Goal: Register for event/course

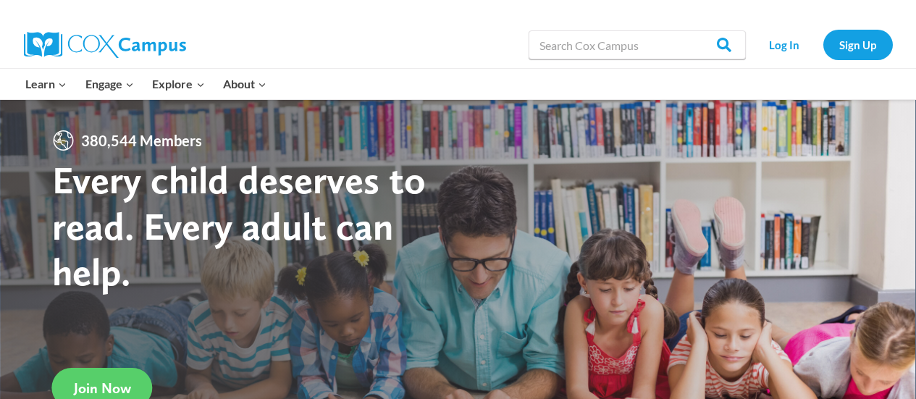
click at [776, 44] on link "Log In" at bounding box center [784, 45] width 63 height 30
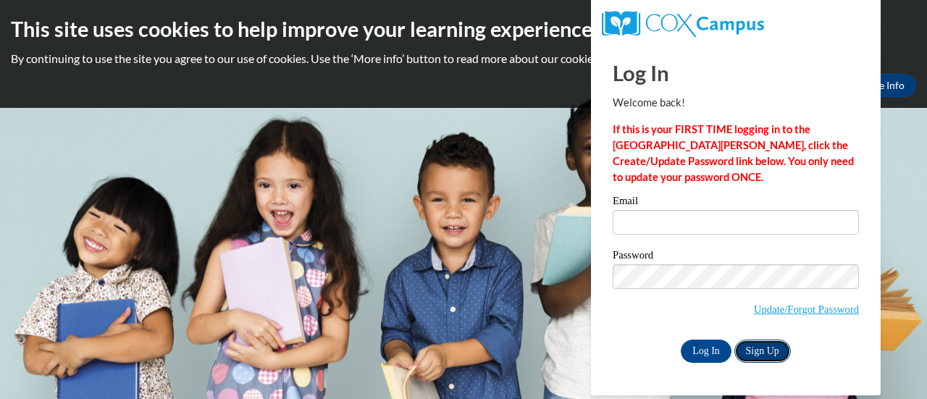
click at [753, 345] on link "Sign Up" at bounding box center [762, 351] width 56 height 23
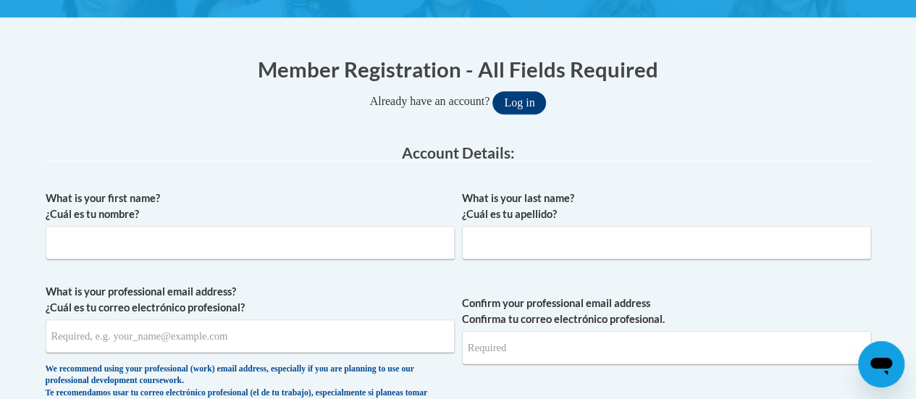
scroll to position [255, 0]
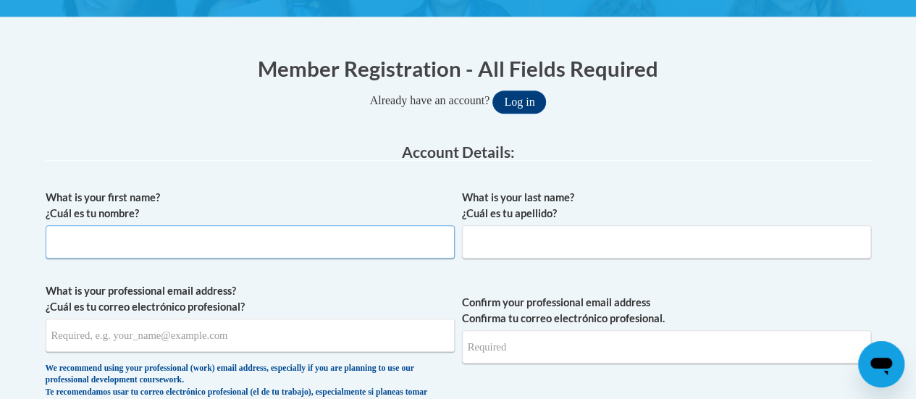
click at [295, 237] on input "What is your first name? ¿Cuál es tu nombre?" at bounding box center [250, 241] width 409 height 33
type input "Hollace"
click at [534, 243] on input "G" at bounding box center [666, 241] width 409 height 33
type input "Gr"
click at [534, 98] on button "Log in" at bounding box center [519, 102] width 54 height 23
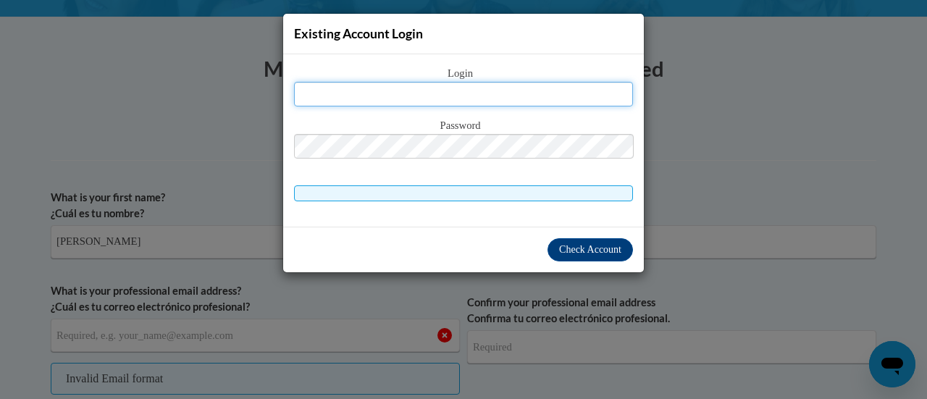
type input "h"
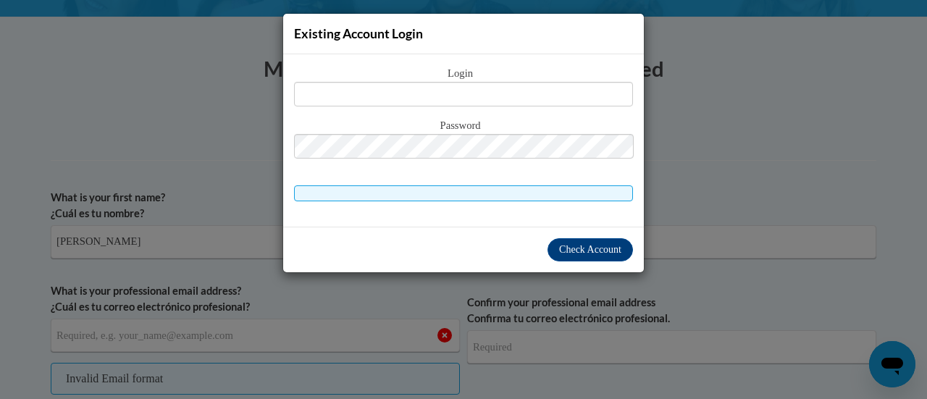
click at [751, 222] on div "Existing Account Login Login Password" at bounding box center [463, 199] width 927 height 399
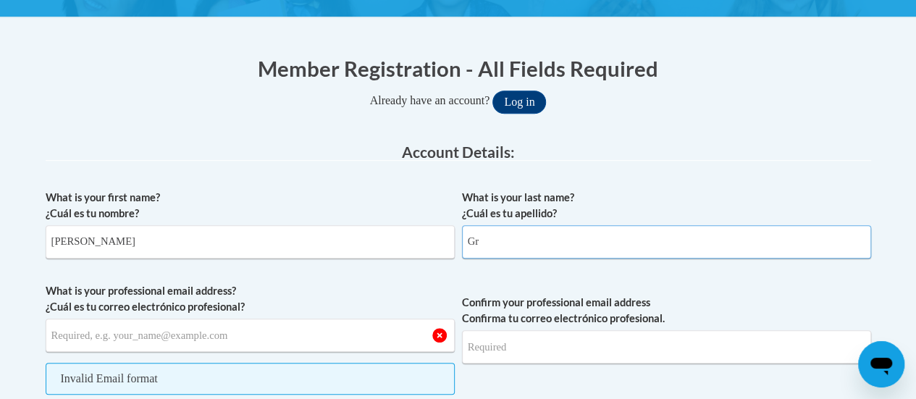
click at [621, 247] on input "Gr" at bounding box center [666, 241] width 409 height 33
type input "Graves"
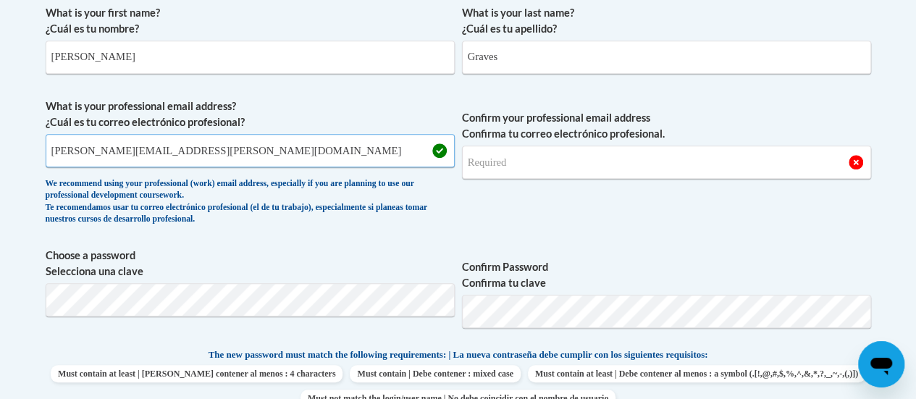
scroll to position [442, 0]
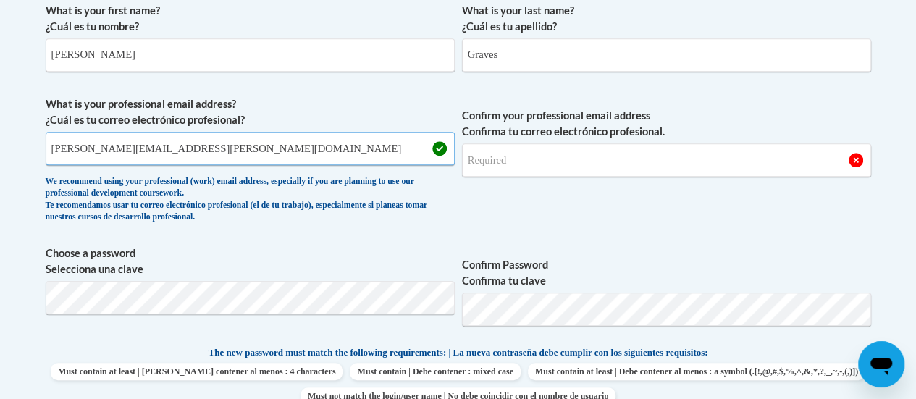
type input "hollace.graves@rusd.org"
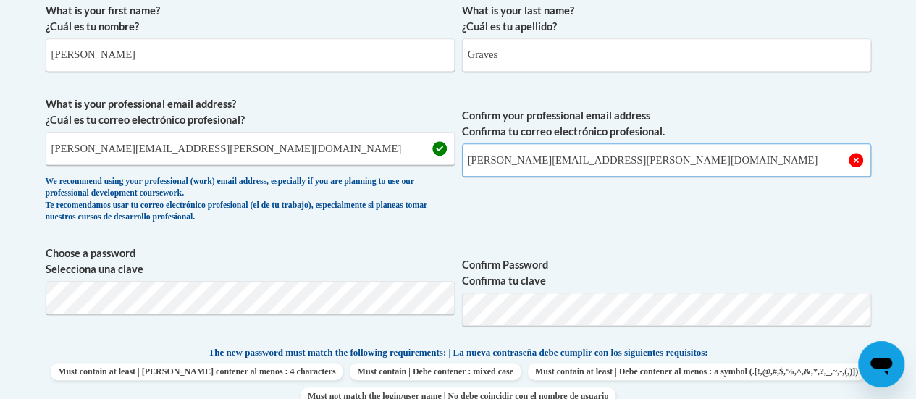
type input "hollace.graves@rusd.org"
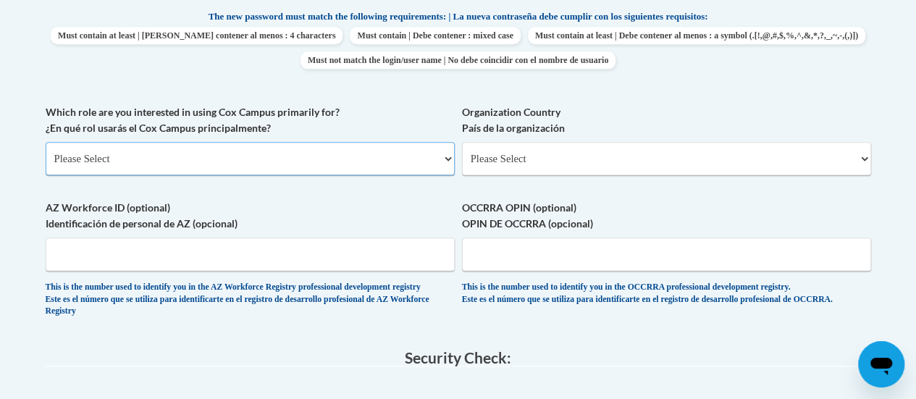
scroll to position [779, 0]
click at [319, 151] on select "Please Select College/University | Colegio/Universidad Community/Nonprofit Part…" at bounding box center [250, 156] width 409 height 33
select select "fbf2d438-af2f-41f8-98f1-81c410e29de3"
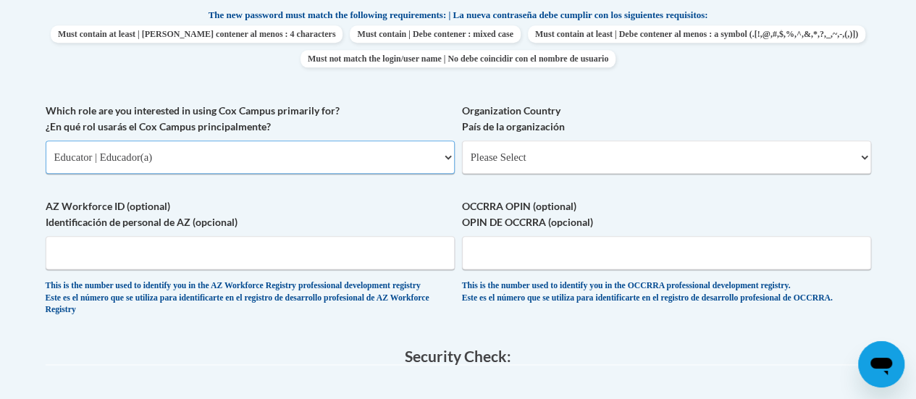
click at [46, 140] on select "Please Select College/University | Colegio/Universidad Community/Nonprofit Part…" at bounding box center [250, 156] width 409 height 33
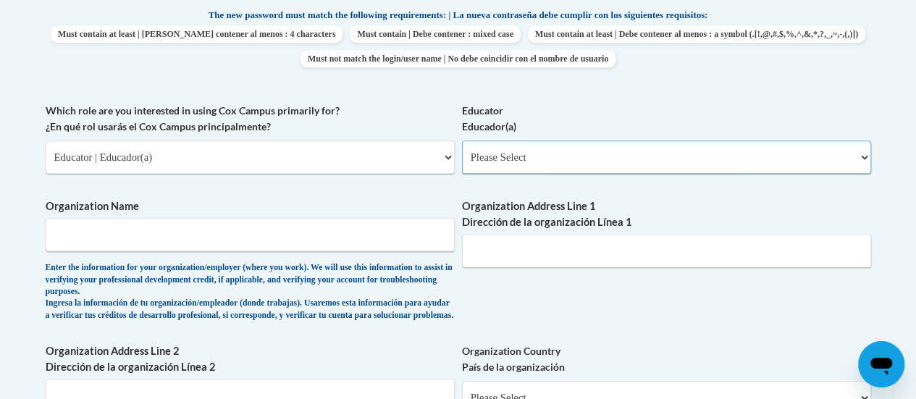
click at [496, 159] on select "Please Select Early Learning/Daycare Teacher/Family Home Care Provider | Maestr…" at bounding box center [666, 156] width 409 height 33
select select "8e40623d-54d0-45cd-9f92-5df65cd3f8cf"
click at [462, 140] on select "Please Select Early Learning/Daycare Teacher/Family Home Care Provider | Maestr…" at bounding box center [666, 156] width 409 height 33
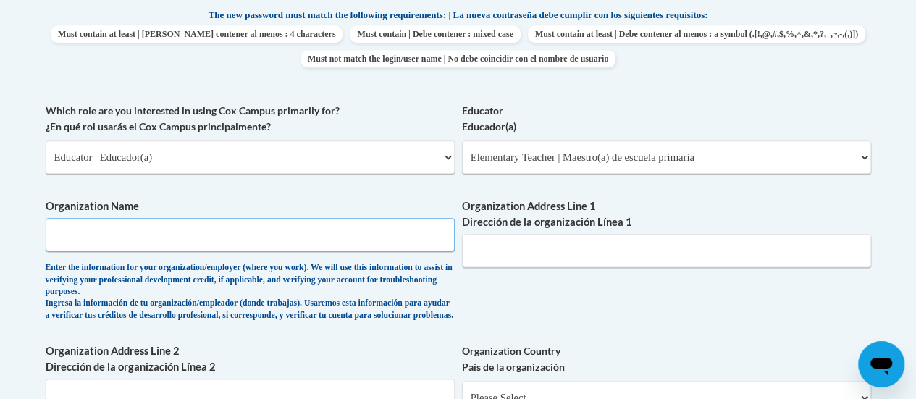
click at [348, 241] on input "Organization Name" at bounding box center [250, 234] width 409 height 33
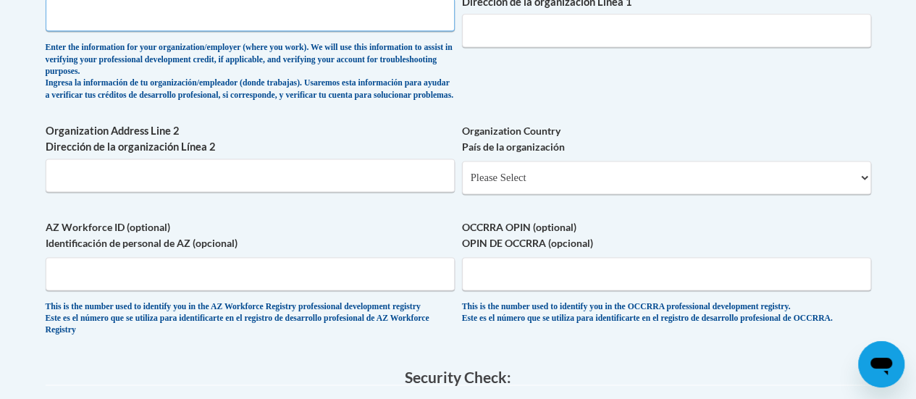
scroll to position [923, 0]
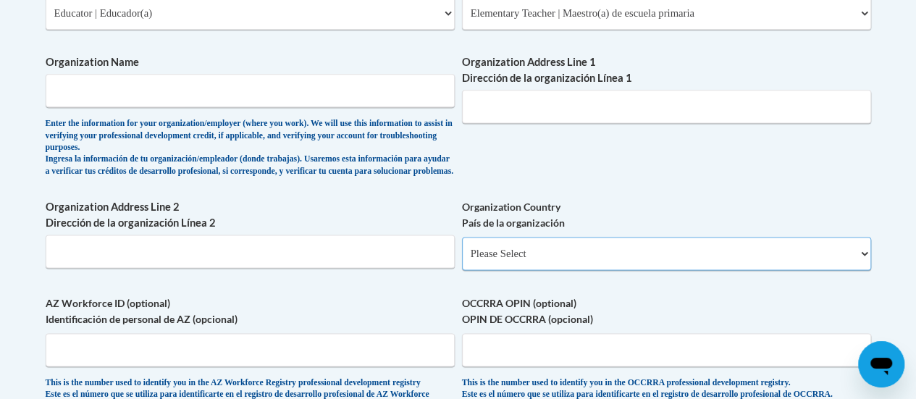
click at [568, 270] on select "Please Select United States | Estados Unidos Outside of the United States | Fue…" at bounding box center [666, 253] width 409 height 33
select select "ad49bcad-a171-4b2e-b99c-48b446064914"
click at [462, 248] on select "Please Select United States | Estados Unidos Outside of the United States | Fue…" at bounding box center [666, 253] width 409 height 33
select select
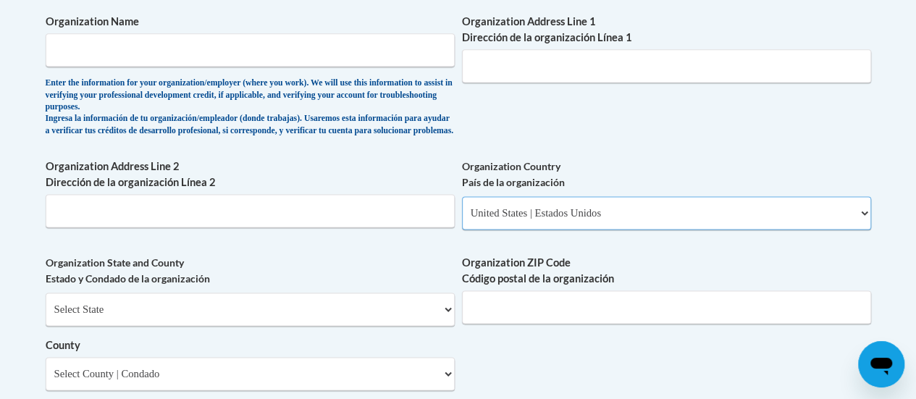
scroll to position [964, 0]
click at [312, 317] on select "Select State Alabama Alaska Arizona Arkansas California Colorado Connecticut De…" at bounding box center [250, 308] width 409 height 33
select select "Wisconsin"
click at [46, 303] on select "Select State Alabama Alaska Arizona Arkansas California Colorado Connecticut De…" at bounding box center [250, 308] width 409 height 33
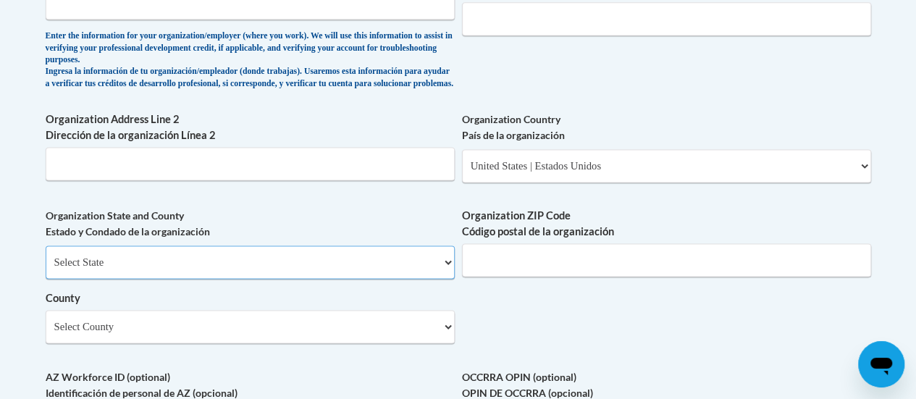
scroll to position [1020, 0]
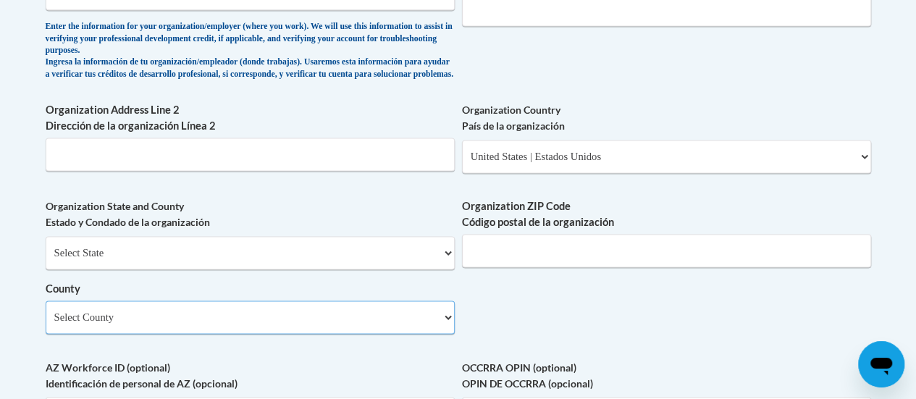
click at [336, 334] on select "Select County Adams Ashland Barron Bayfield Brown Buffalo Burnett Calumet Chipp…" at bounding box center [250, 316] width 409 height 33
select select "Racine"
click at [46, 311] on select "Select County Adams Ashland Barron Bayfield Brown Buffalo Burnett Calumet Chipp…" at bounding box center [250, 316] width 409 height 33
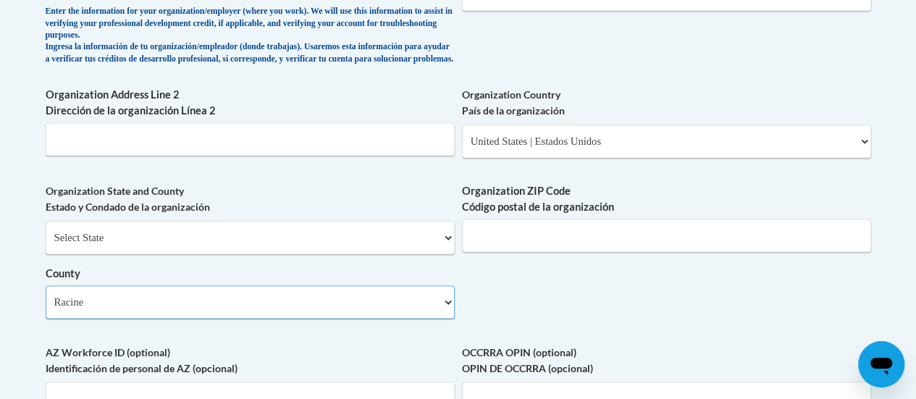
scroll to position [1032, 0]
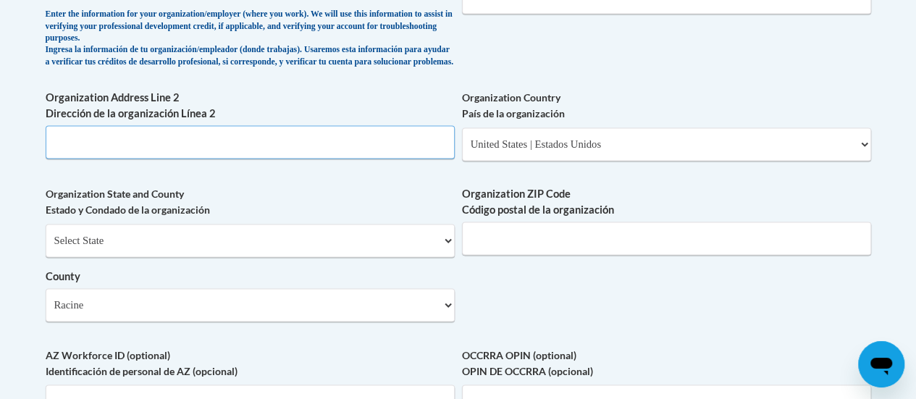
click at [304, 139] on input "Organization Address Line 2 Dirección de la organización Línea 2" at bounding box center [250, 141] width 409 height 33
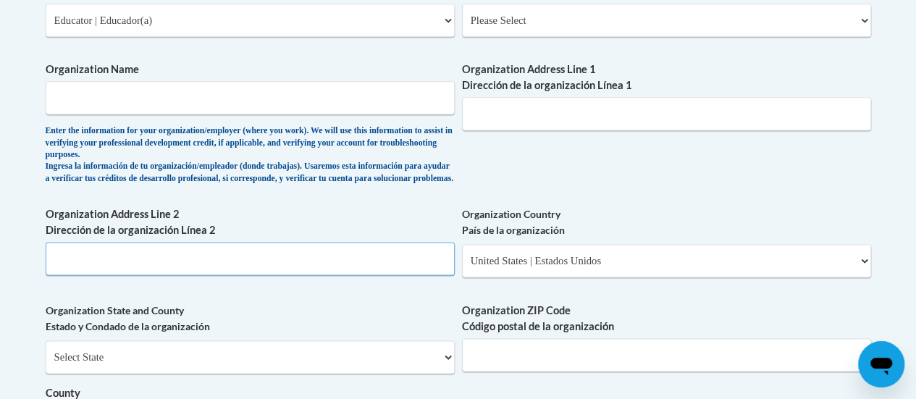
scroll to position [915, 0]
click at [290, 93] on input "Organization Name" at bounding box center [250, 98] width 409 height 33
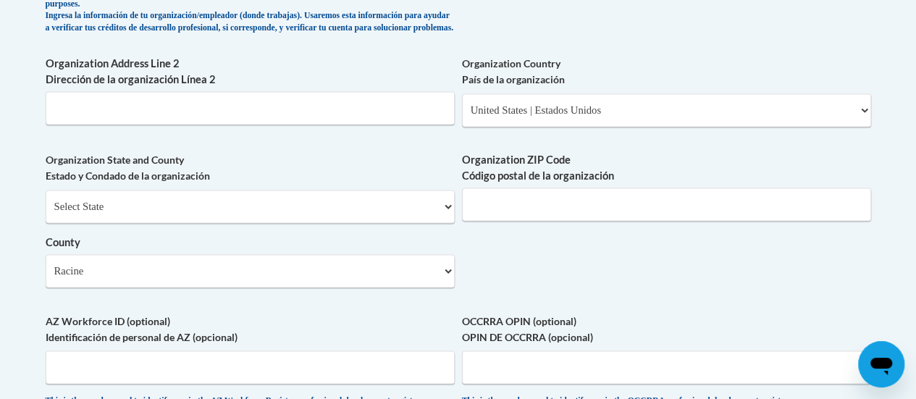
scroll to position [1066, 0]
type input "Starbuck (Racine Unified School District)"
click at [617, 221] on input "Organization ZIP Code Código postal de la organización" at bounding box center [666, 204] width 409 height 33
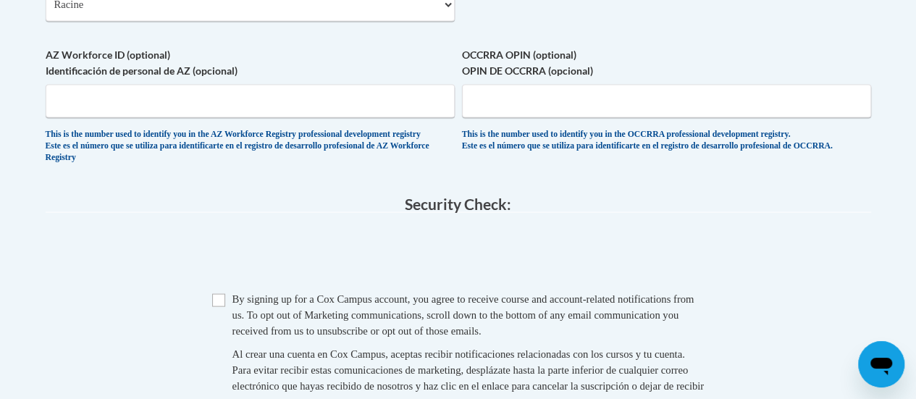
scroll to position [1334, 0]
type input "53405"
click at [224, 306] on input "Checkbox" at bounding box center [218, 299] width 13 height 13
checkbox input "true"
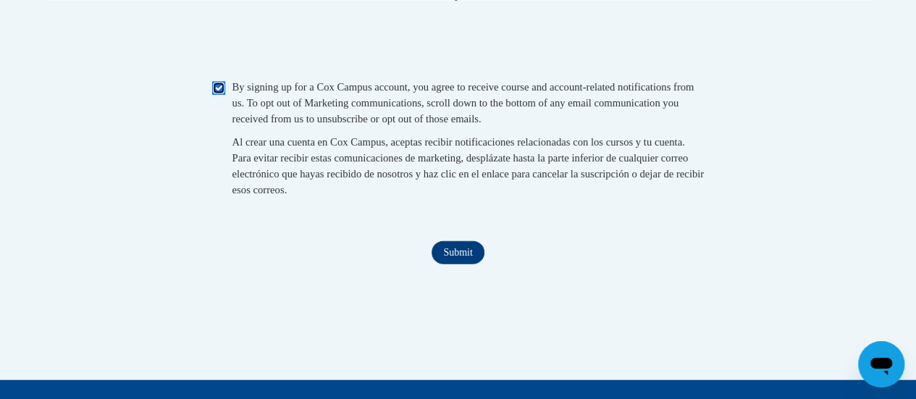
scroll to position [1547, 0]
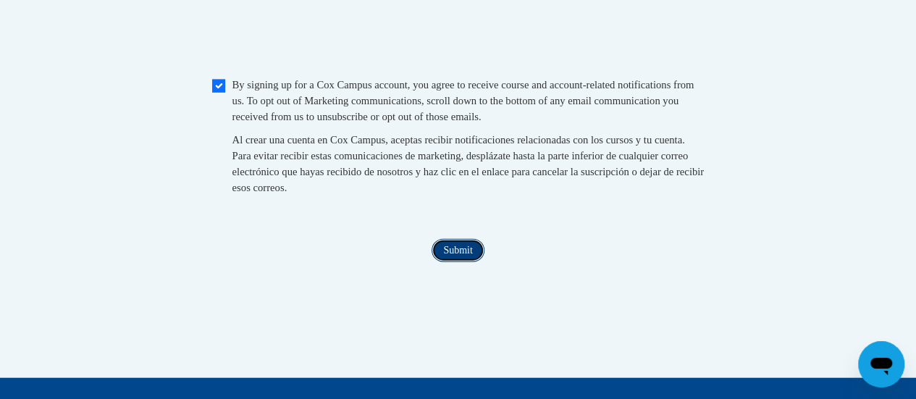
click at [449, 262] on input "Submit" at bounding box center [458, 250] width 52 height 23
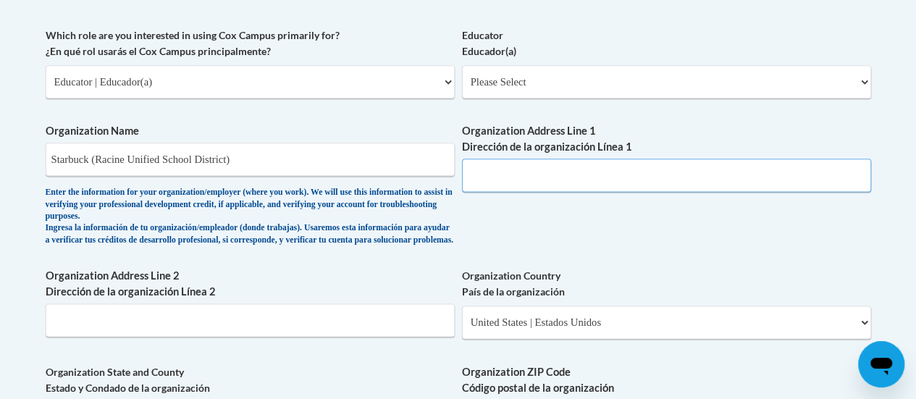
scroll to position [850, 0]
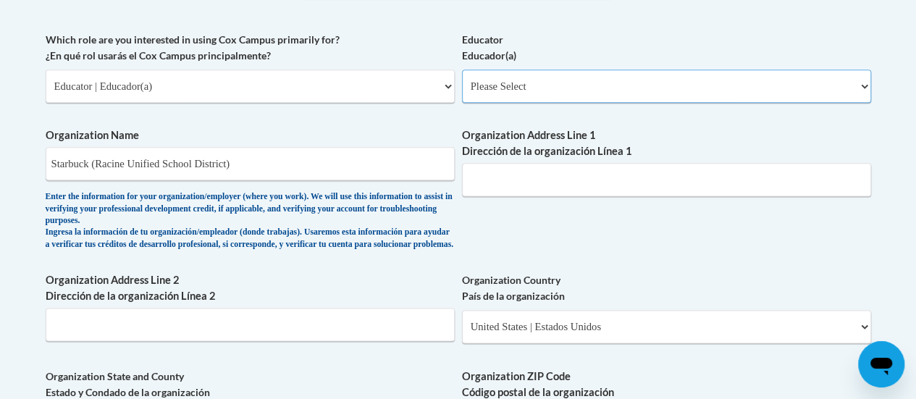
click at [523, 85] on select "Please Select Early Learning/Daycare Teacher/Family Home Care Provider | Maestr…" at bounding box center [666, 86] width 409 height 33
select select "8e40623d-54d0-45cd-9f92-5df65cd3f8cf"
click at [462, 70] on select "Please Select Early Learning/Daycare Teacher/Family Home Care Provider | Maestr…" at bounding box center [666, 86] width 409 height 33
select select "null"
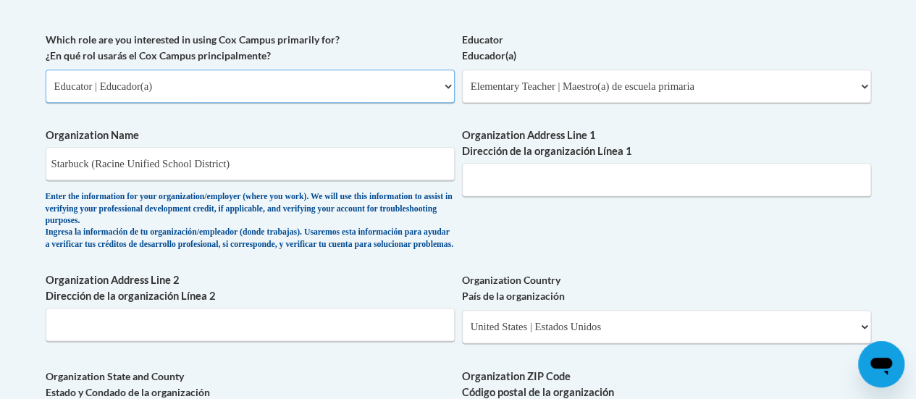
click at [346, 73] on select "Please Select College/University | Colegio/Universidad Community/Nonprofit Part…" at bounding box center [250, 86] width 409 height 33
click at [46, 70] on select "Please Select College/University | Colegio/Universidad Community/Nonprofit Part…" at bounding box center [250, 86] width 409 height 33
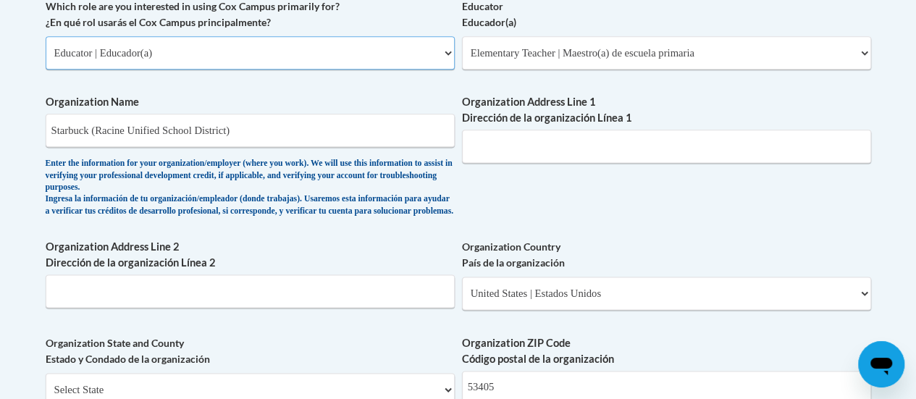
scroll to position [883, 0]
click at [493, 136] on input "Organization Address Line 1 Dirección de la organización Línea 1" at bounding box center [666, 146] width 409 height 33
click at [575, 143] on input "Organization Address Line 1 Dirección de la organización Línea 1" at bounding box center [666, 146] width 409 height 33
paste input "3109 Mt. Pleasant Street, Racine, WI 53404"
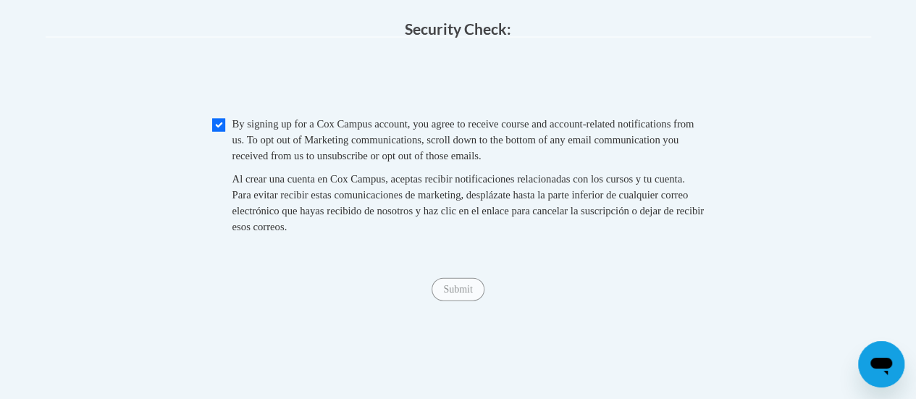
scroll to position [1510, 0]
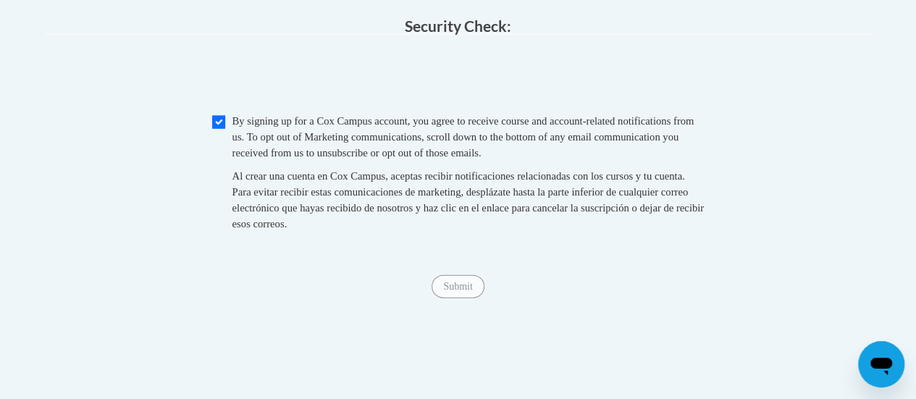
type input "3109 Mt. Pleasant Street, Racine, WI 53404"
click at [405, 230] on span "Al crear una cuenta en Cox Campus, aceptas recibir notificaciones relacionadas …" at bounding box center [467, 199] width 471 height 59
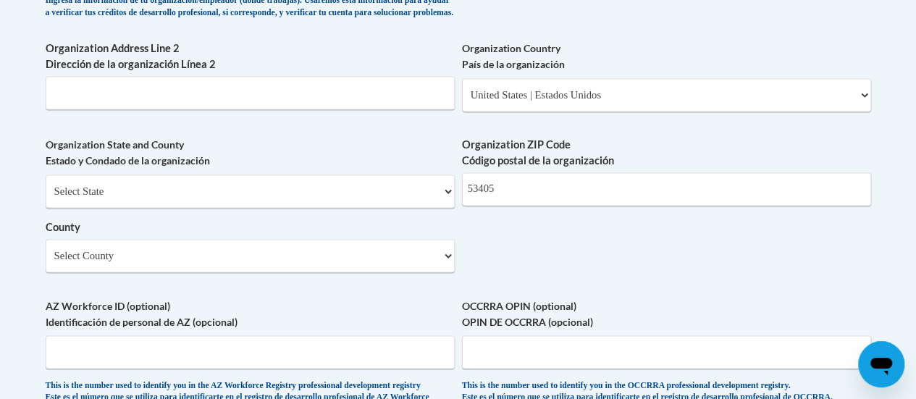
scroll to position [1085, 0]
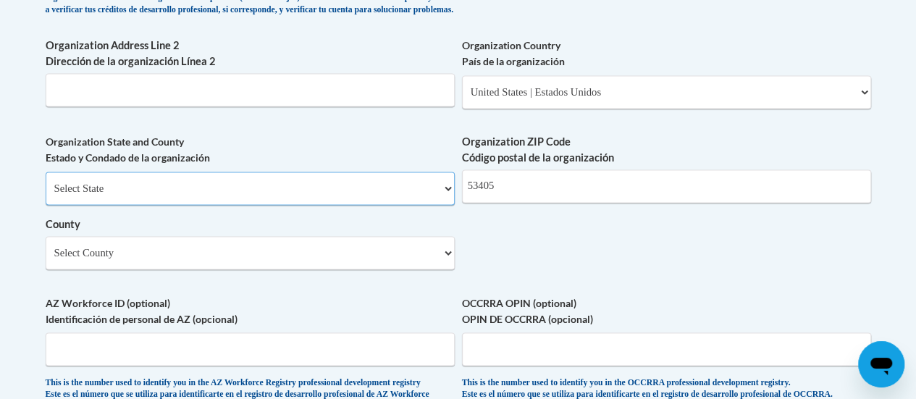
click at [254, 198] on select "Select State Alabama Alaska Arizona Arkansas California Colorado Connecticut De…" at bounding box center [250, 188] width 409 height 33
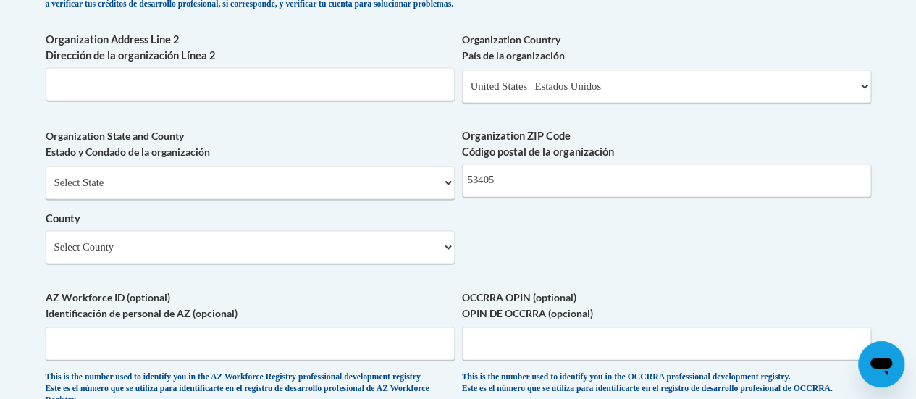
scroll to position [1089, 0]
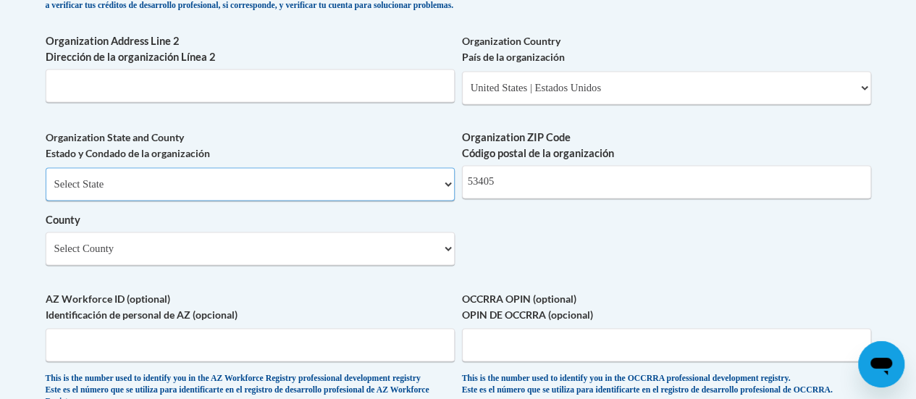
click at [222, 194] on select "Select State Alabama Alaska Arizona Arkansas California Colorado Connecticut De…" at bounding box center [250, 183] width 409 height 33
select select "Wisconsin"
click at [46, 178] on select "Select State Alabama Alaska Arizona Arkansas California Colorado Connecticut De…" at bounding box center [250, 183] width 409 height 33
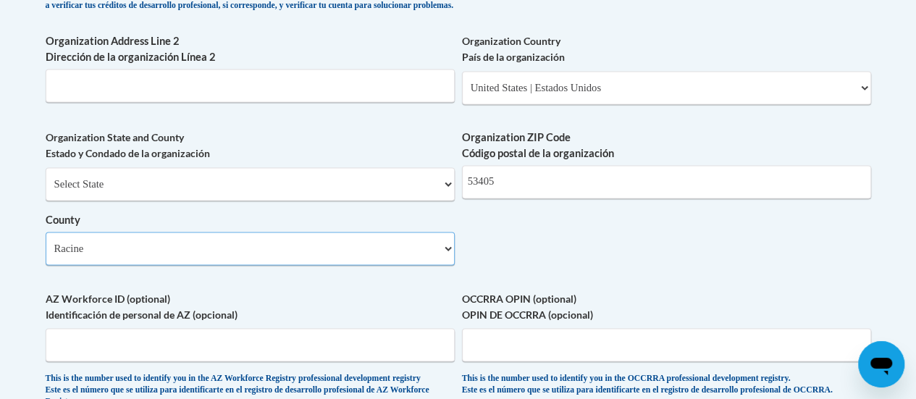
click at [190, 260] on select "Select County Adams Ashland Barron Bayfield Brown Buffalo Burnett Calumet Chipp…" at bounding box center [250, 248] width 409 height 33
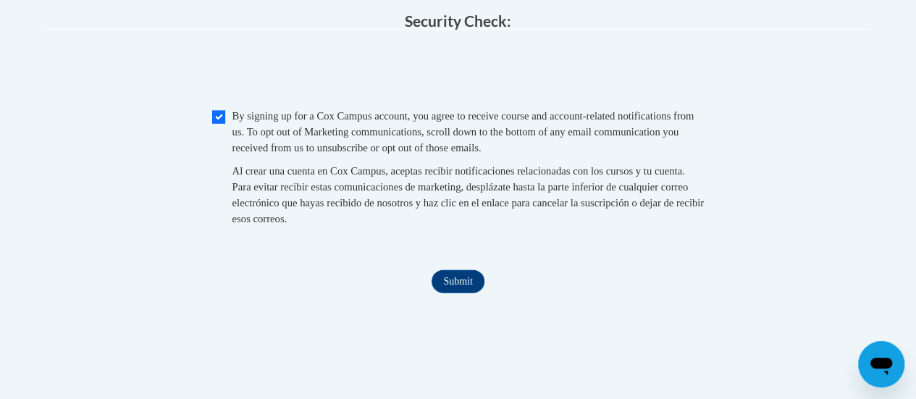
scroll to position [1516, 0]
click at [469, 293] on input "Submit" at bounding box center [458, 280] width 52 height 23
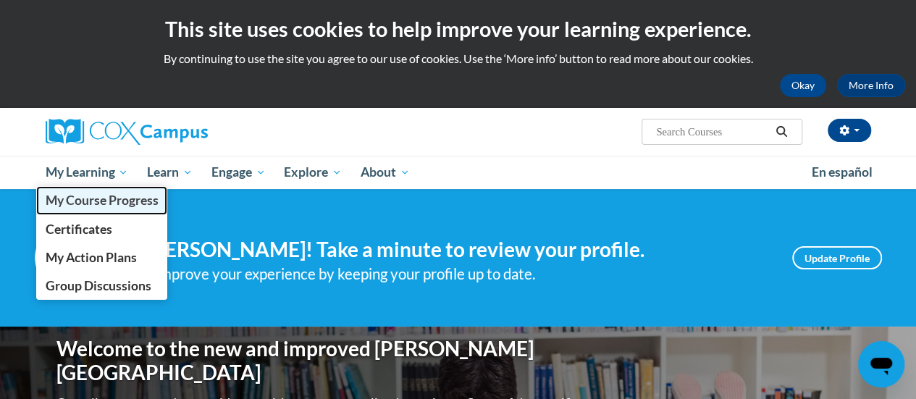
click at [79, 199] on span "My Course Progress" at bounding box center [101, 200] width 113 height 15
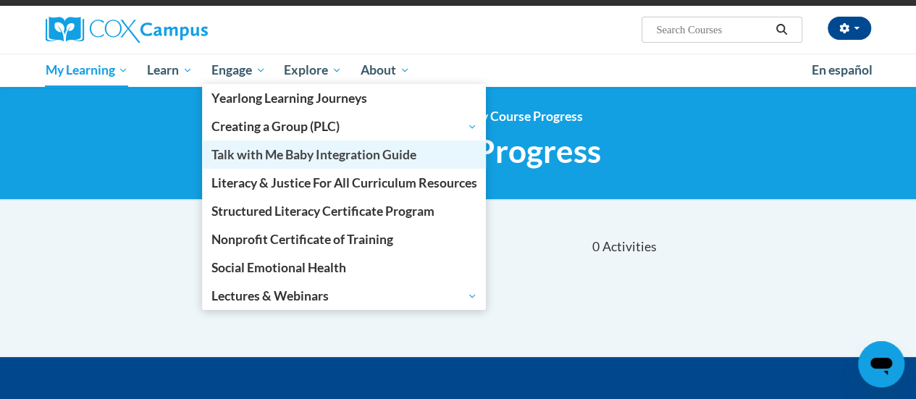
scroll to position [103, 0]
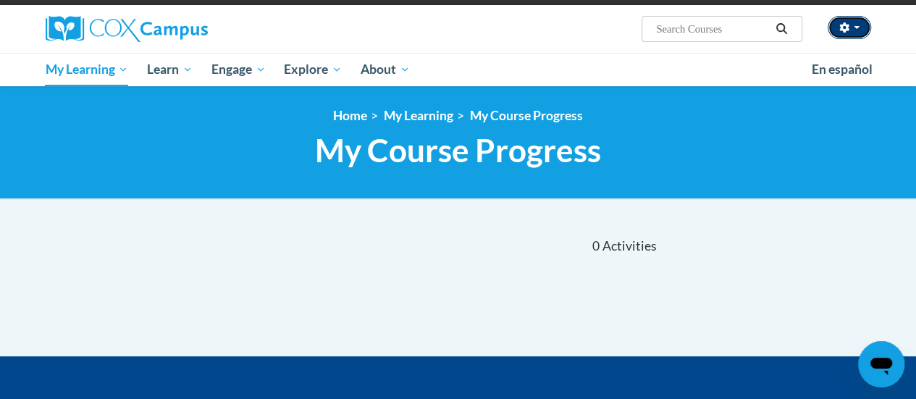
click at [857, 37] on button "button" at bounding box center [849, 27] width 43 height 23
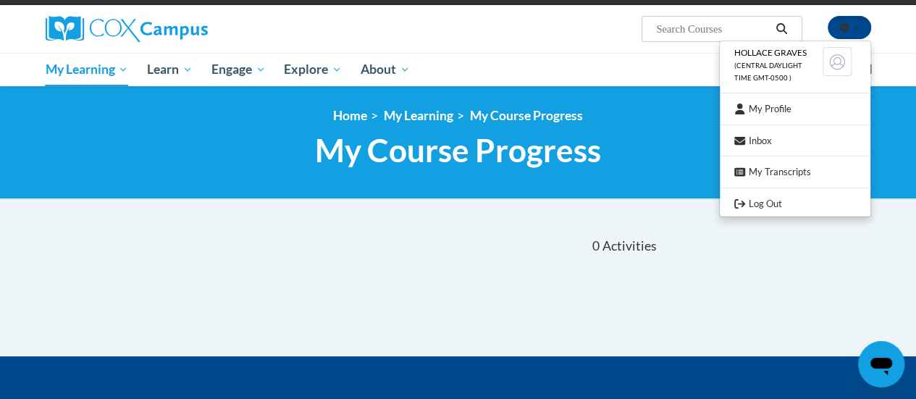
click at [459, 228] on div "0 Activities CEUs" at bounding box center [563, 246] width 211 height 45
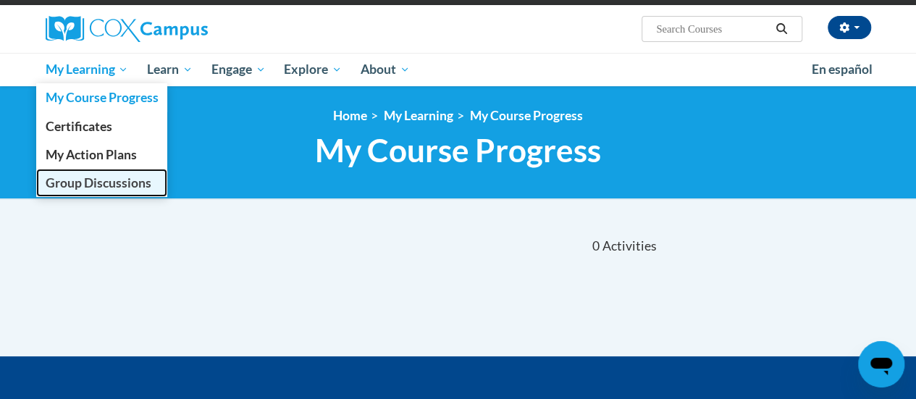
click at [94, 187] on span "Group Discussions" at bounding box center [98, 182] width 106 height 15
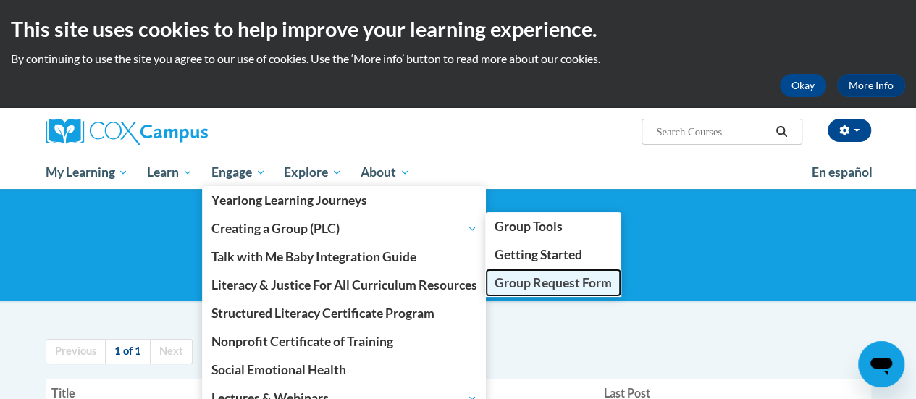
click at [529, 287] on span "Group Request Form" at bounding box center [553, 282] width 117 height 15
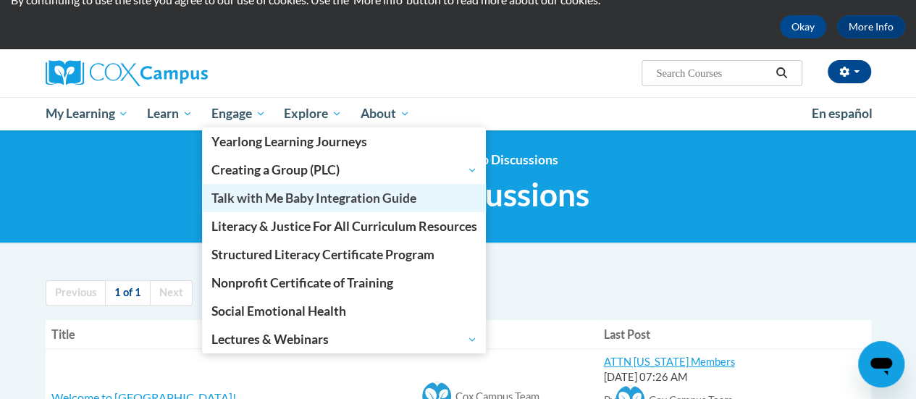
scroll to position [67, 0]
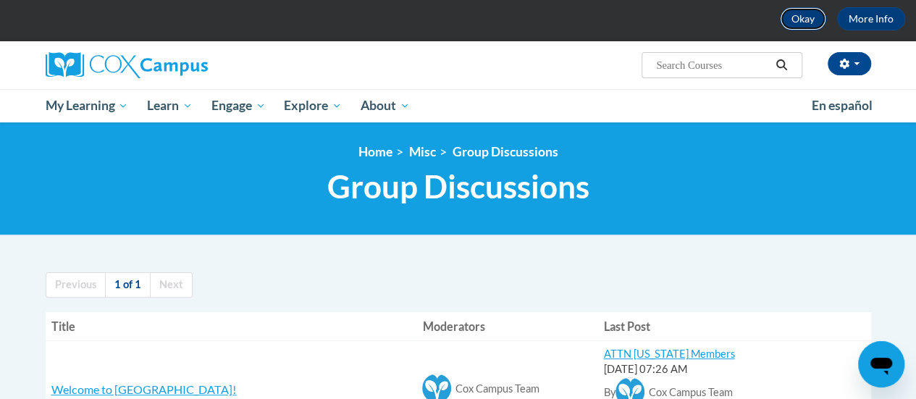
click at [812, 24] on button "Okay" at bounding box center [803, 18] width 46 height 23
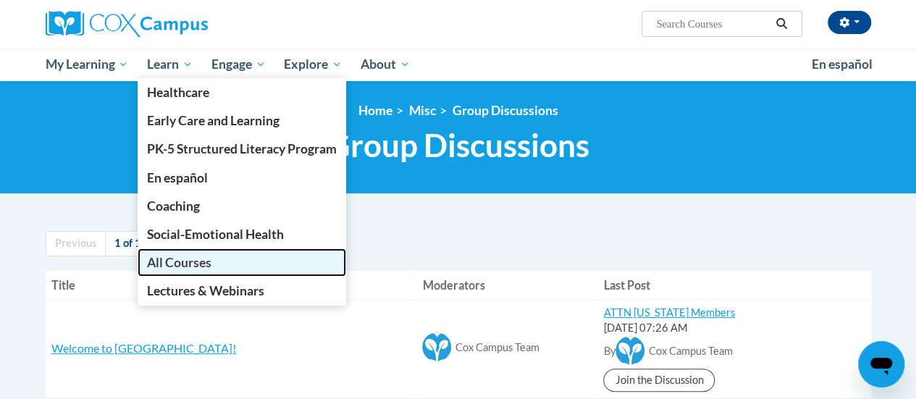
click at [159, 274] on link "All Courses" at bounding box center [242, 262] width 209 height 28
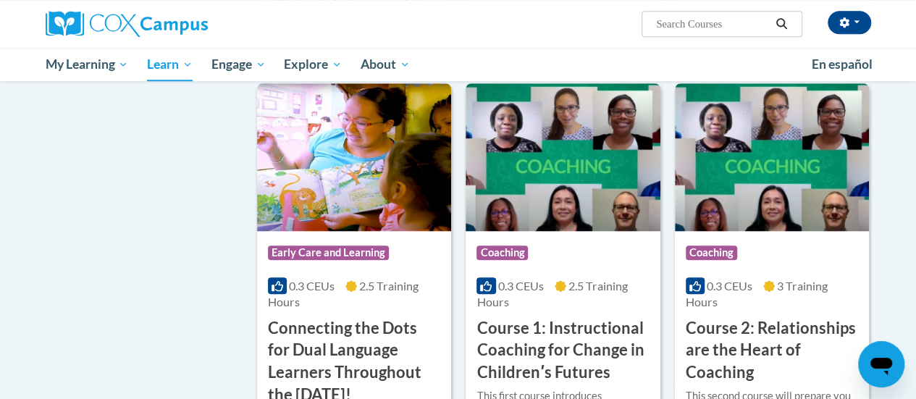
scroll to position [643, 0]
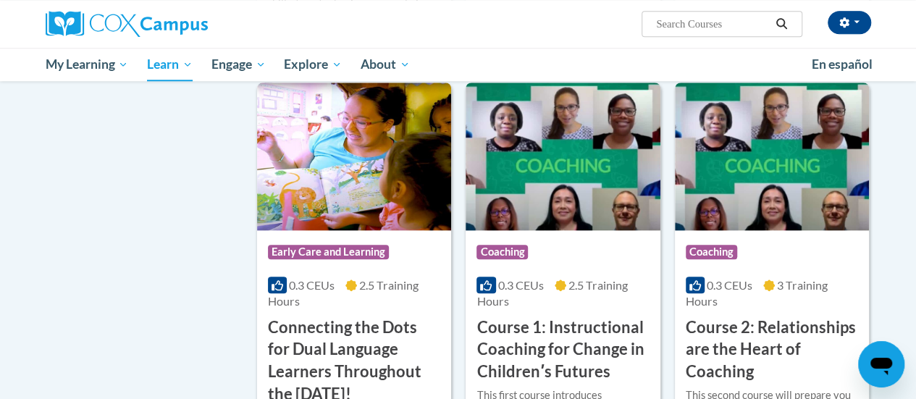
click at [694, 30] on input "Search..." at bounding box center [713, 23] width 116 height 17
type input "reading"
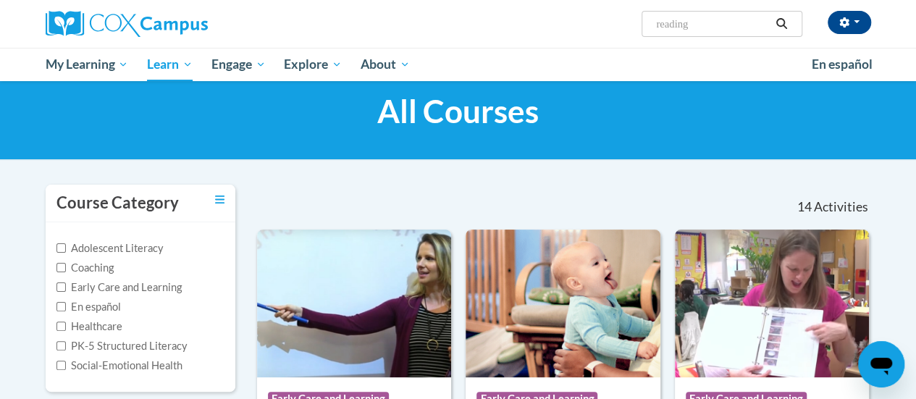
scroll to position [29, 0]
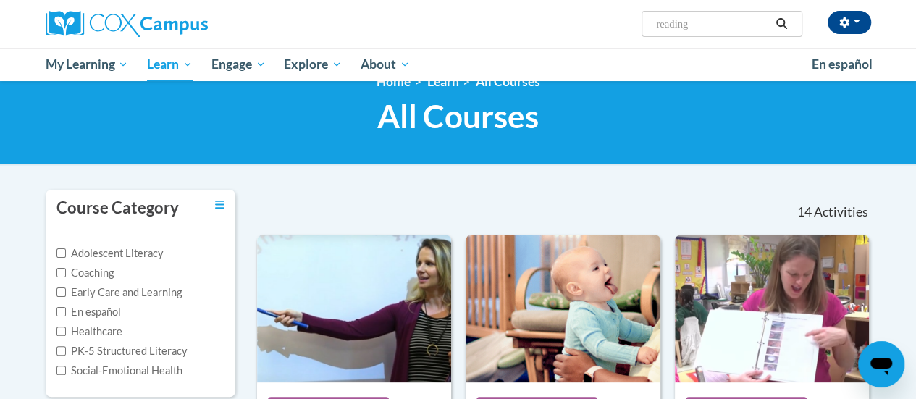
click at [712, 20] on input "reading" at bounding box center [713, 23] width 116 height 17
type input "reading comprehension"
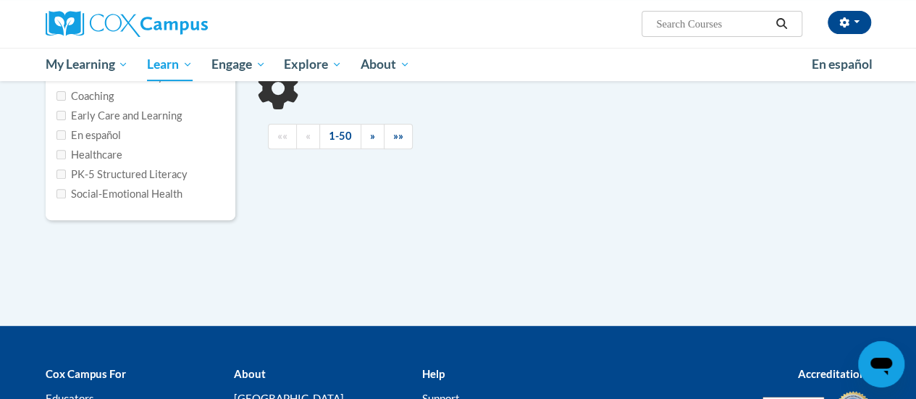
type input "reading comprehension"
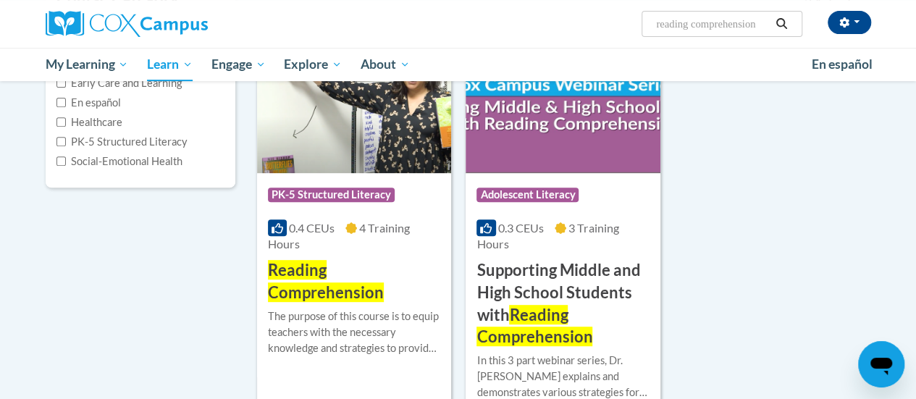
scroll to position [239, 0]
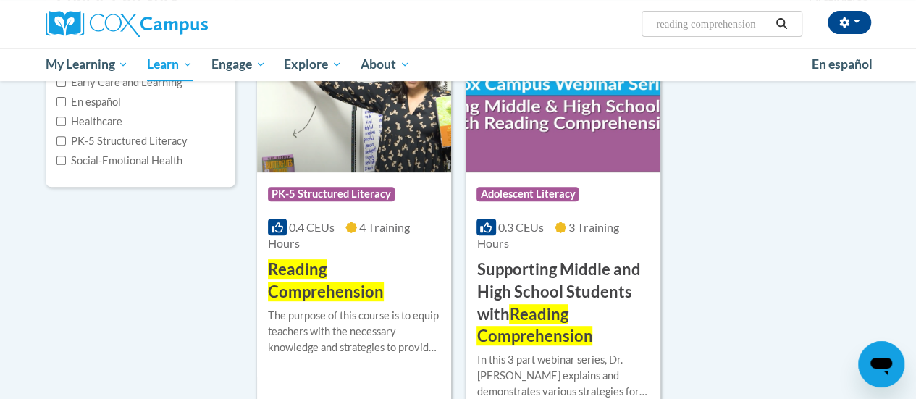
click at [342, 125] on img at bounding box center [354, 99] width 194 height 148
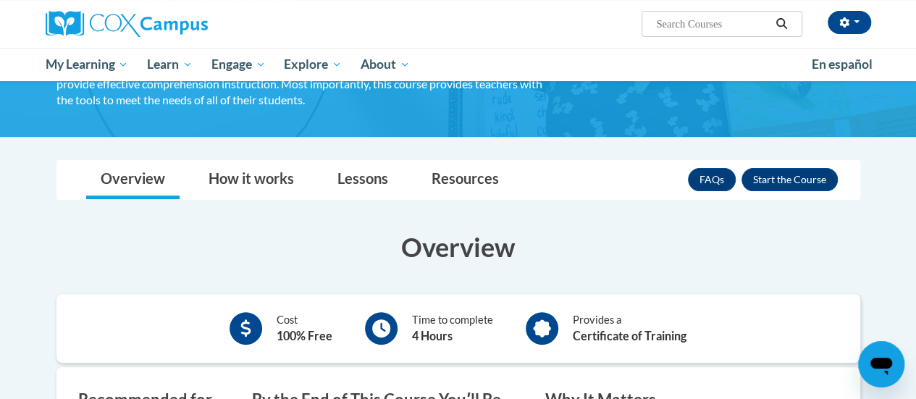
scroll to position [133, 0]
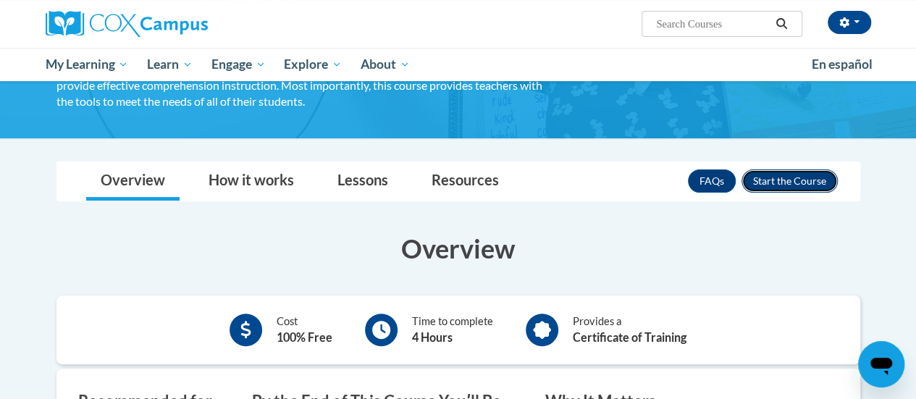
click at [778, 185] on button "Enroll" at bounding box center [789, 180] width 96 height 23
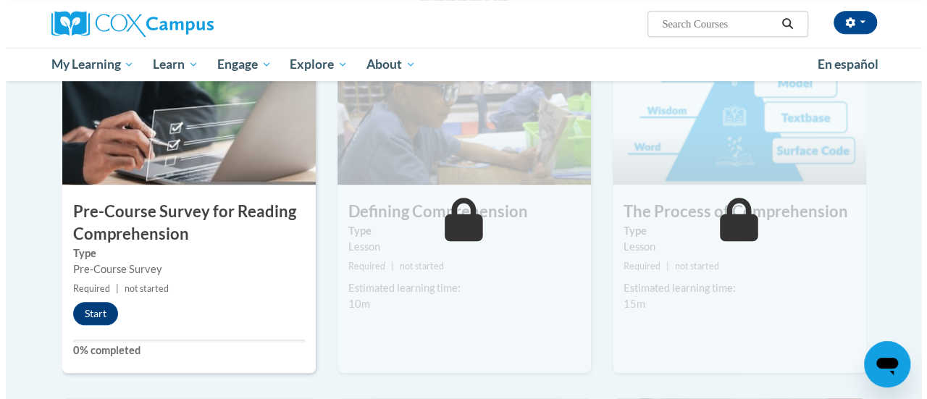
scroll to position [345, 0]
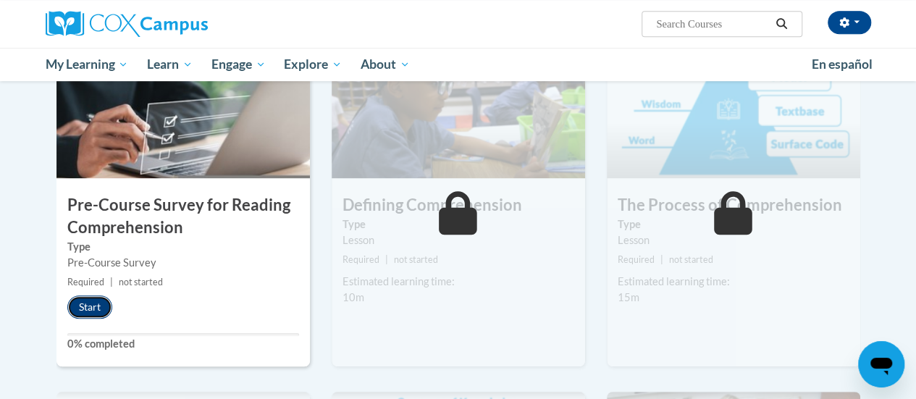
click at [85, 300] on button "Start" at bounding box center [89, 306] width 45 height 23
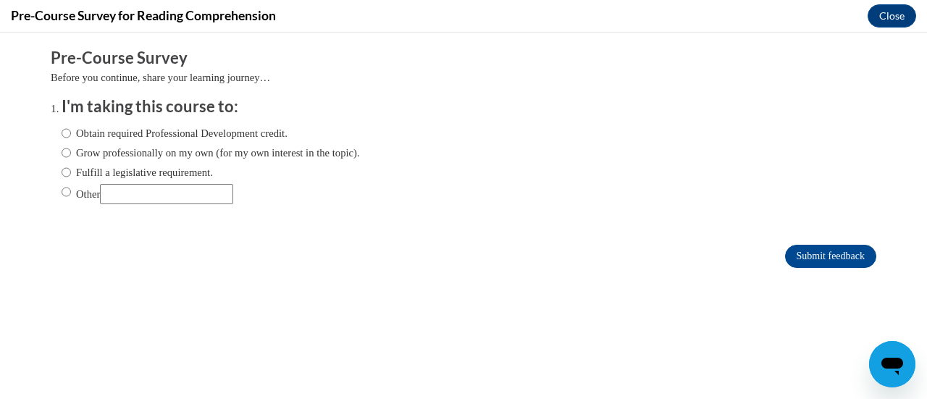
scroll to position [0, 0]
click at [63, 131] on label "Obtain required Professional Development credit." at bounding box center [175, 133] width 226 height 16
click at [63, 131] on input "Obtain required Professional Development credit." at bounding box center [66, 133] width 9 height 16
radio input "true"
click at [840, 251] on input "Submit feedback" at bounding box center [830, 256] width 91 height 23
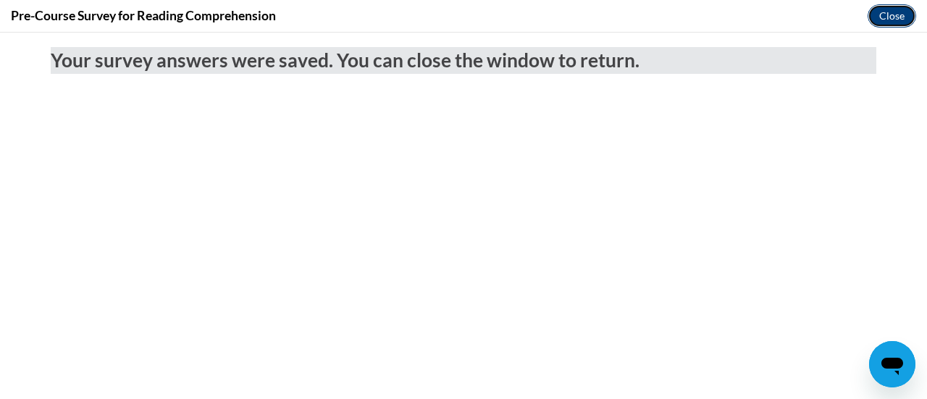
click at [895, 21] on button "Close" at bounding box center [891, 15] width 49 height 23
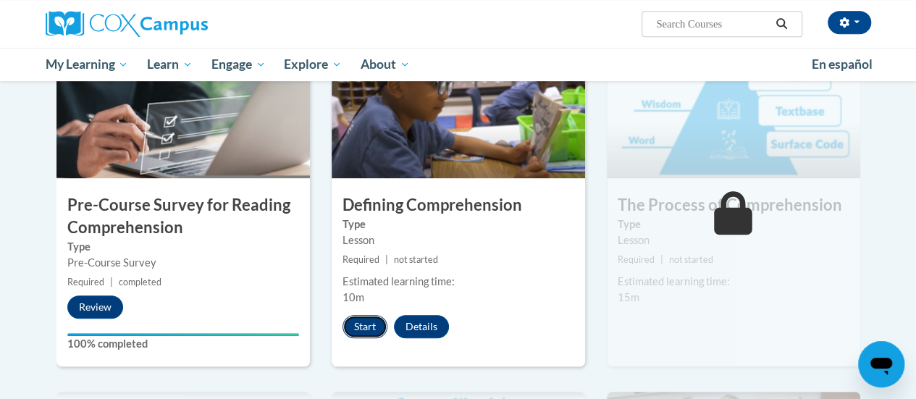
click at [375, 316] on button "Start" at bounding box center [364, 326] width 45 height 23
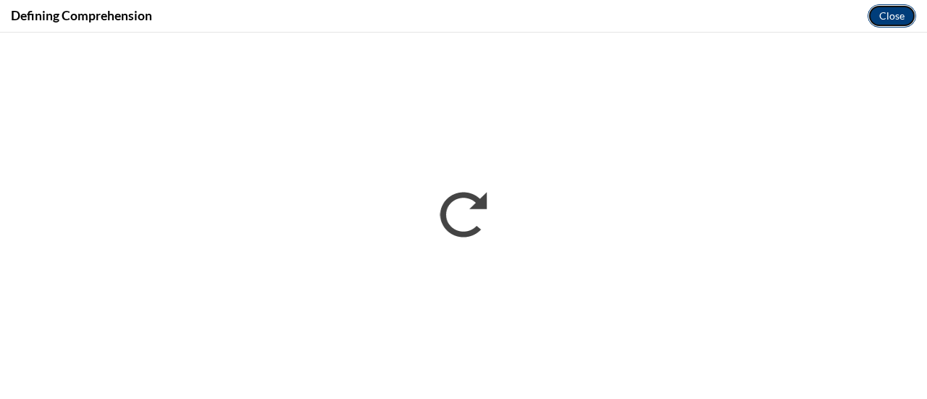
click at [890, 15] on button "Close" at bounding box center [891, 15] width 49 height 23
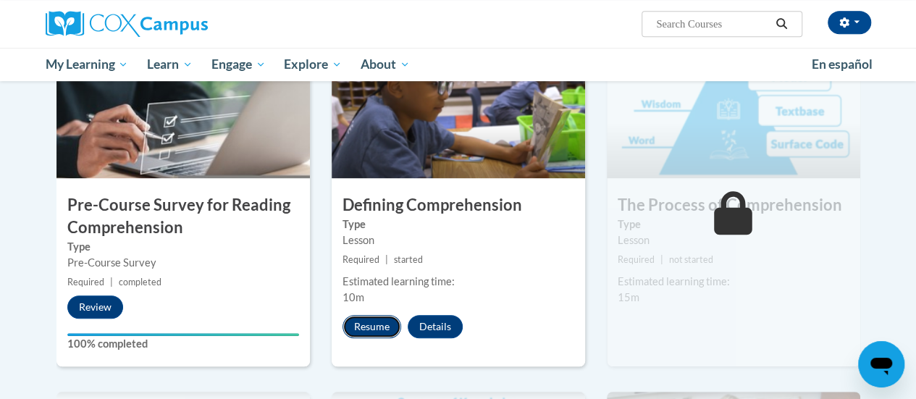
click at [367, 328] on button "Resume" at bounding box center [371, 326] width 59 height 23
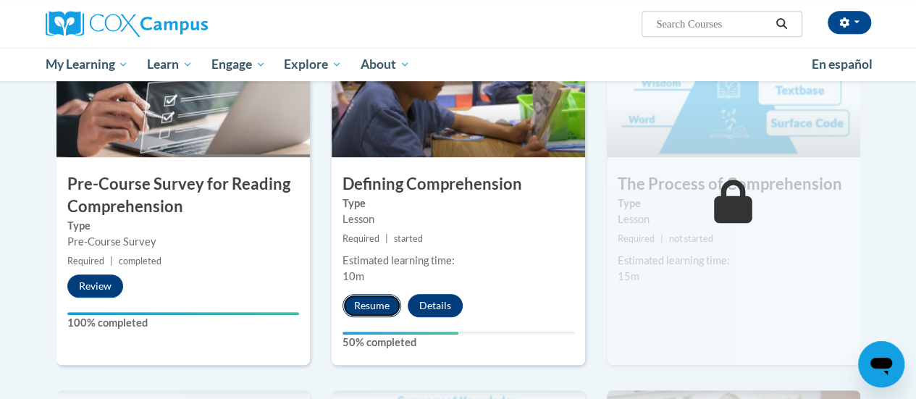
click at [371, 297] on button "Resume" at bounding box center [371, 305] width 59 height 23
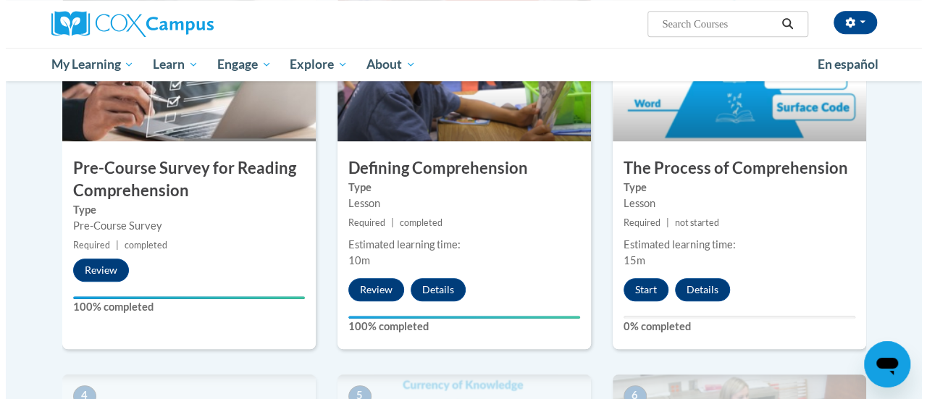
scroll to position [382, 0]
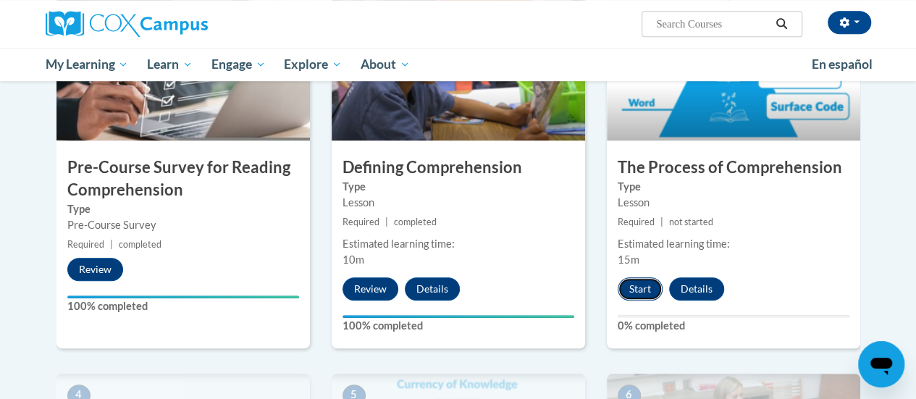
click at [643, 283] on button "Start" at bounding box center [640, 288] width 45 height 23
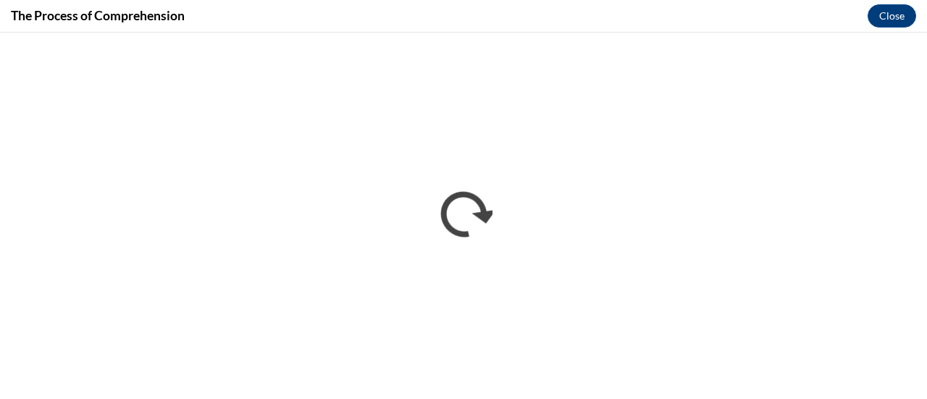
scroll to position [0, 0]
